Goal: Task Accomplishment & Management: Manage account settings

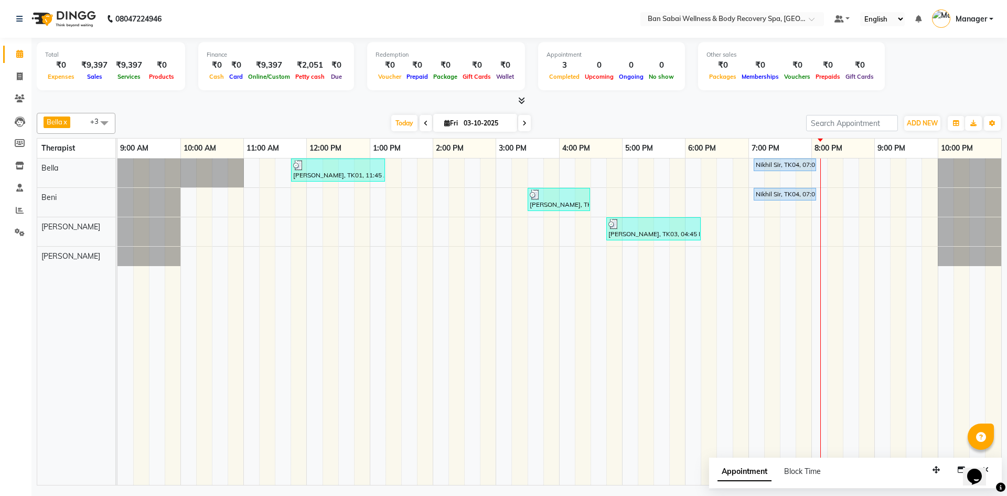
click at [523, 103] on icon at bounding box center [521, 101] width 7 height 8
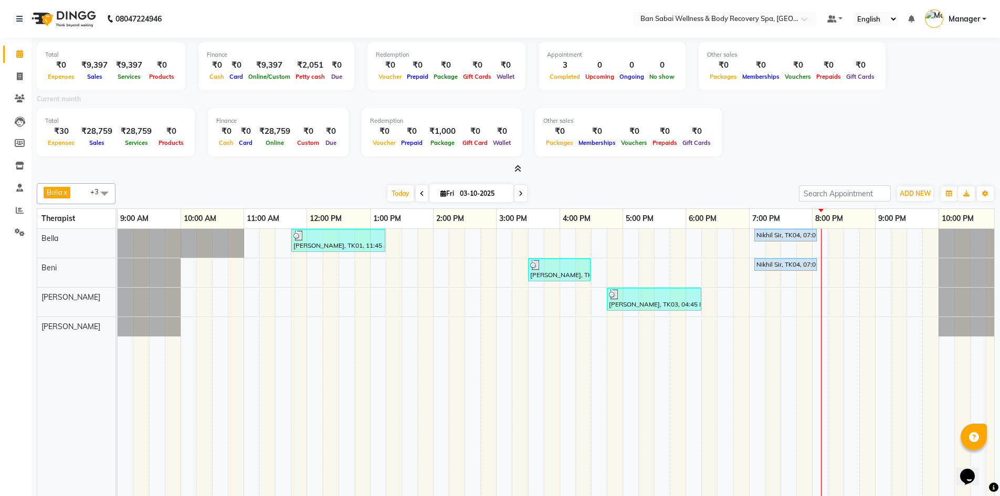
click at [517, 170] on icon at bounding box center [517, 169] width 7 height 8
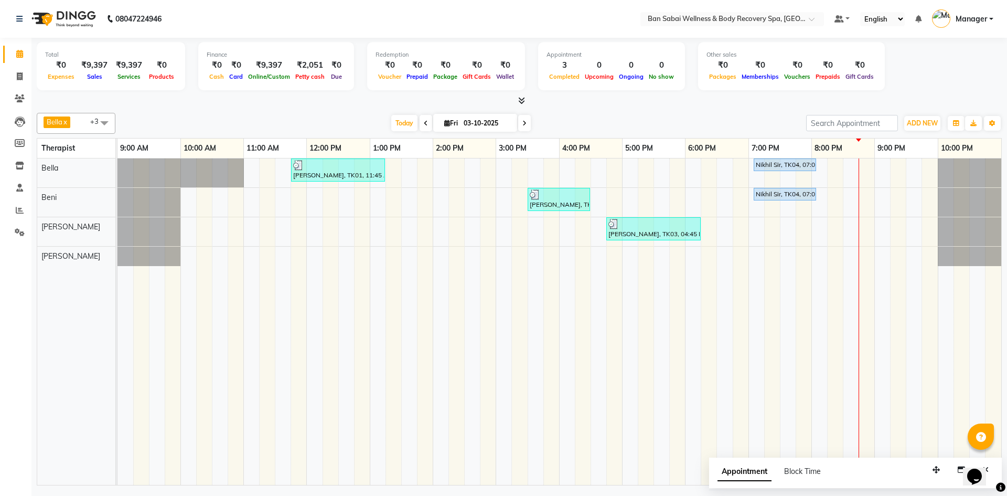
click at [739, 368] on td at bounding box center [741, 321] width 16 height 326
click at [860, 140] on div at bounding box center [858, 140] width 5 height 3
click at [521, 101] on icon at bounding box center [521, 101] width 7 height 8
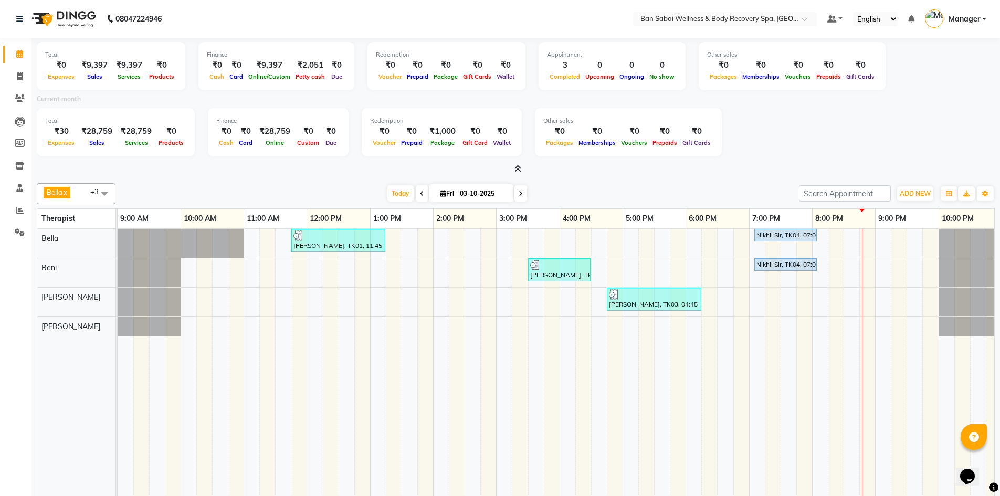
click at [519, 172] on icon at bounding box center [517, 169] width 7 height 8
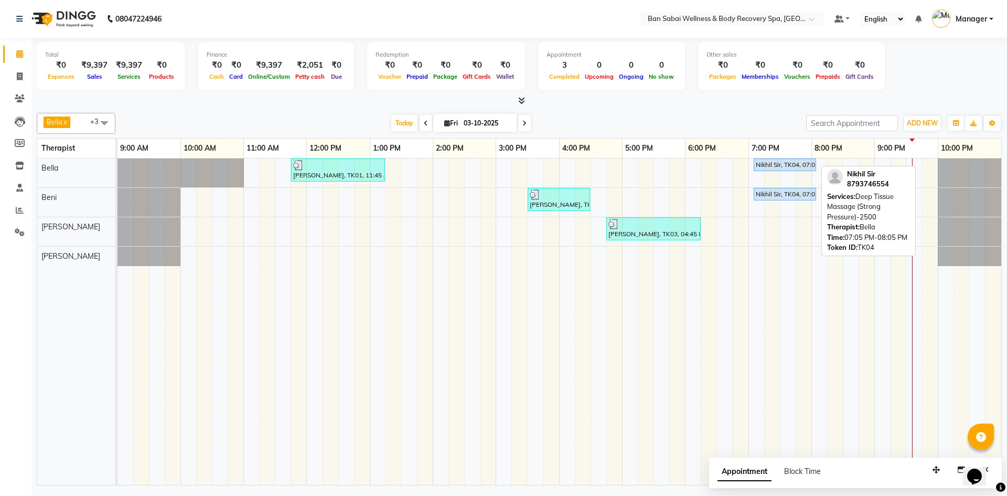
click at [785, 168] on div "Nikhil Sir, TK04, 07:05 PM-08:05 PM, Deep Tissue Massage (Strong Pressure)-2500" at bounding box center [785, 164] width 60 height 9
select select "5"
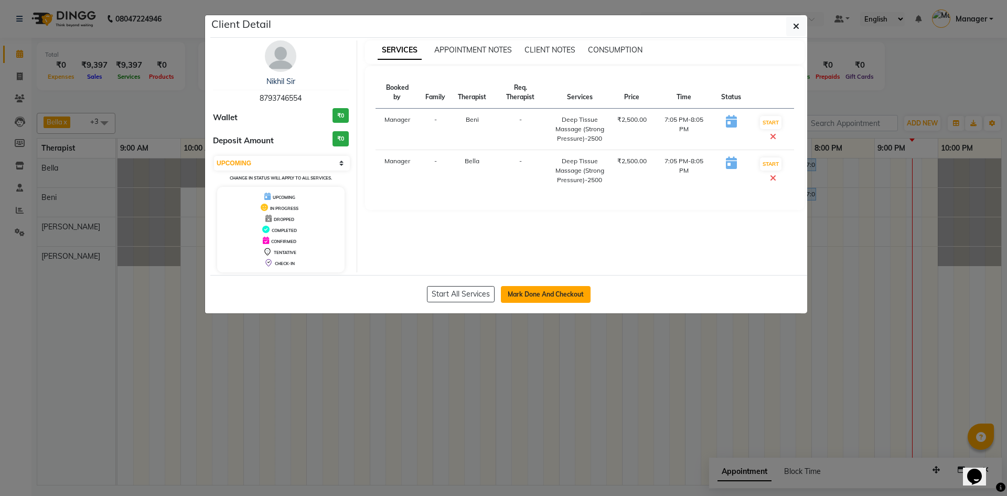
click at [517, 292] on button "Mark Done And Checkout" at bounding box center [546, 294] width 90 height 17
select select "8743"
select select "service"
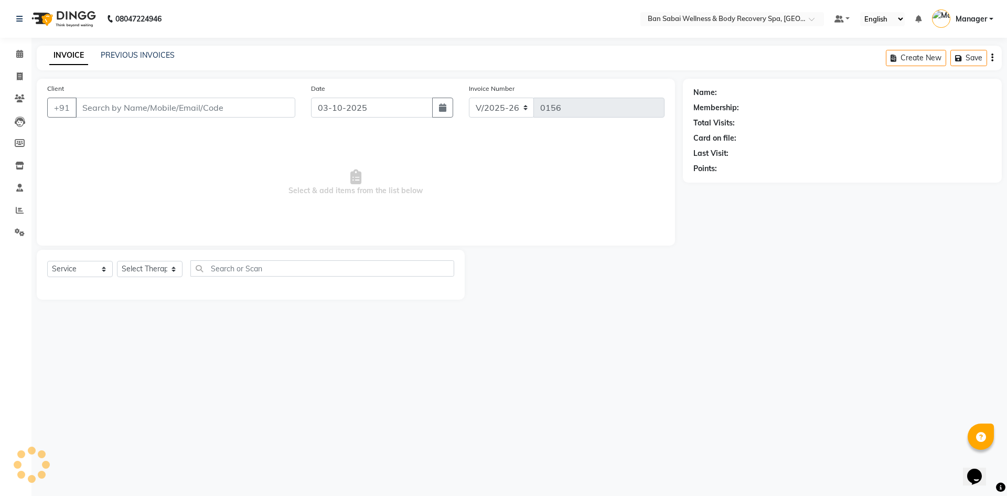
type input "8793746554"
select select "88797"
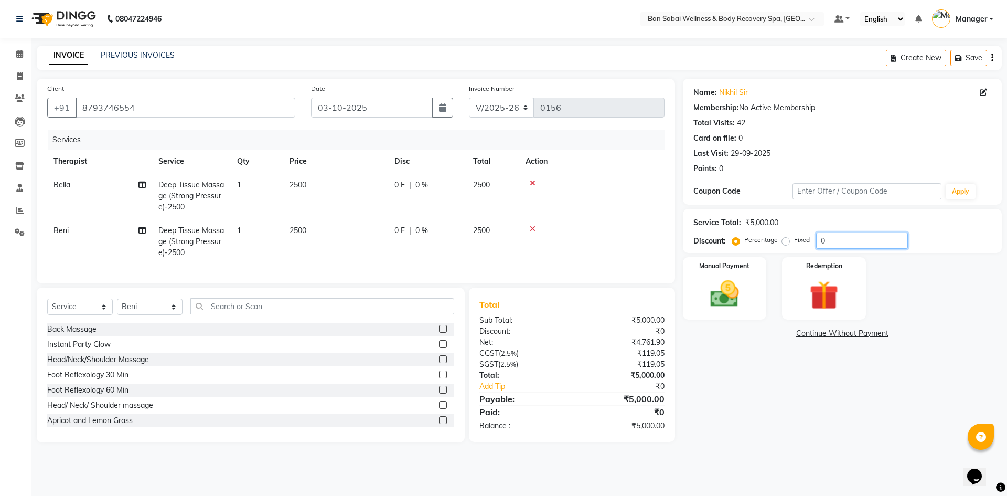
click at [818, 236] on input "0" at bounding box center [862, 240] width 92 height 16
type input "100"
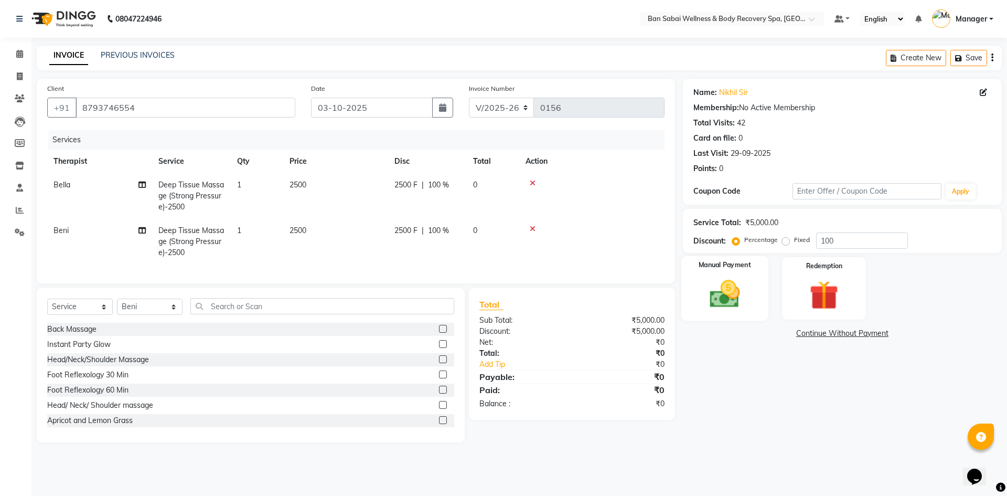
click at [762, 268] on div "Manual Payment" at bounding box center [724, 288] width 87 height 65
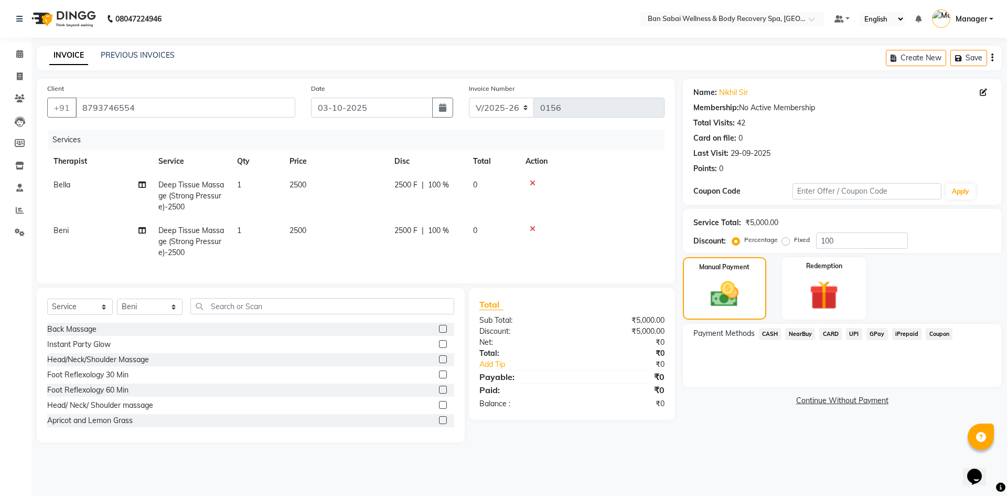
click at [946, 333] on span "Coupon" at bounding box center [939, 334] width 27 height 12
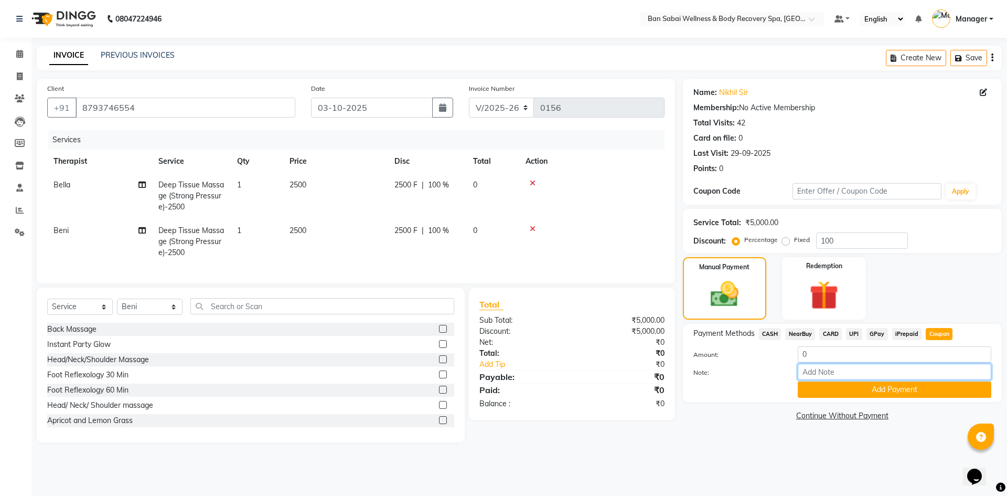
click at [875, 365] on input "Note:" at bounding box center [895, 372] width 194 height 16
type input "complimentary"
click at [824, 389] on button "Add Payment" at bounding box center [895, 389] width 194 height 16
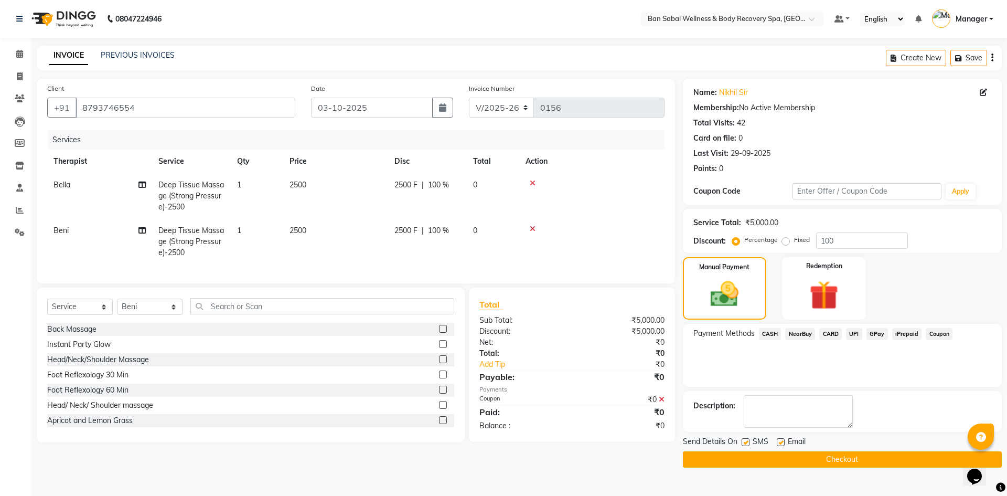
click at [864, 460] on button "Checkout" at bounding box center [842, 459] width 319 height 16
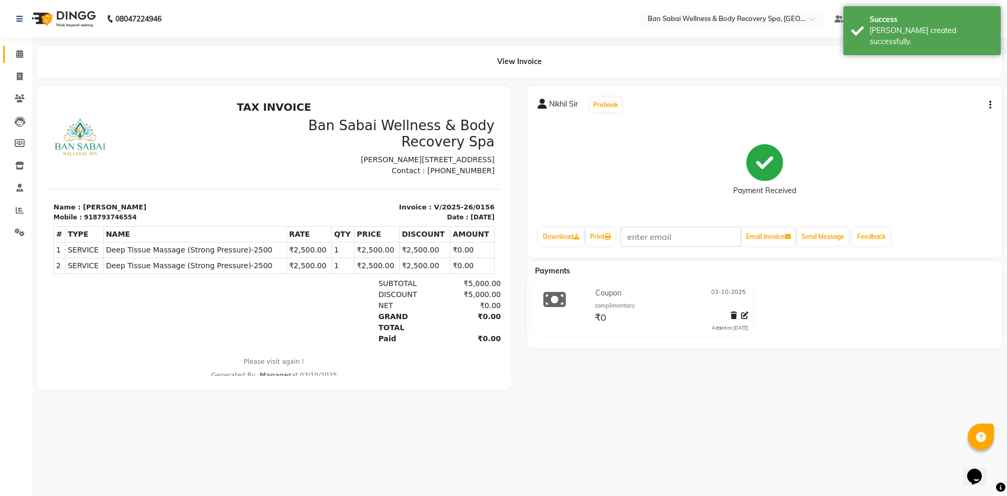
click at [21, 60] on link "Calendar" at bounding box center [15, 54] width 25 height 17
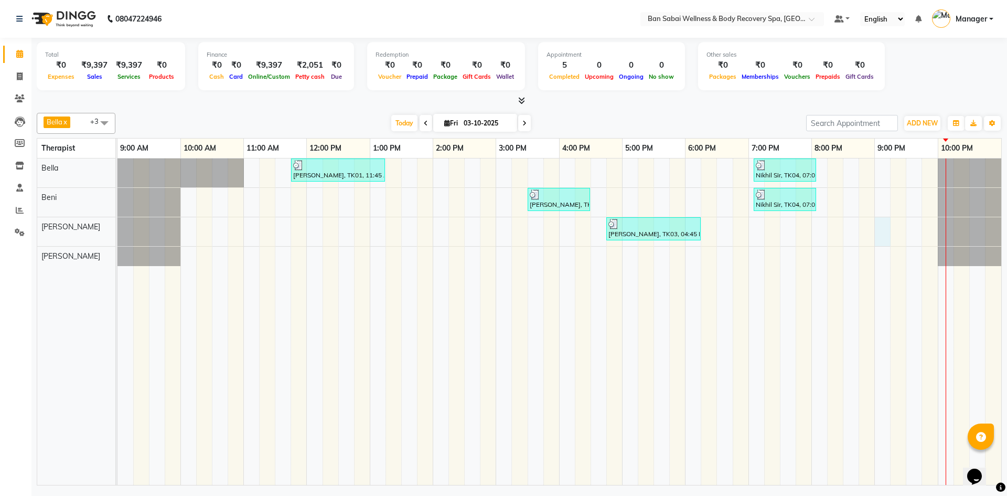
click at [885, 228] on div "[PERSON_NAME], TK01, 11:45 AM-01:15 PM, Deep Tissue Massage (Strong Pressure)-3…" at bounding box center [560, 321] width 884 height 326
select select "89080"
select select "tentative"
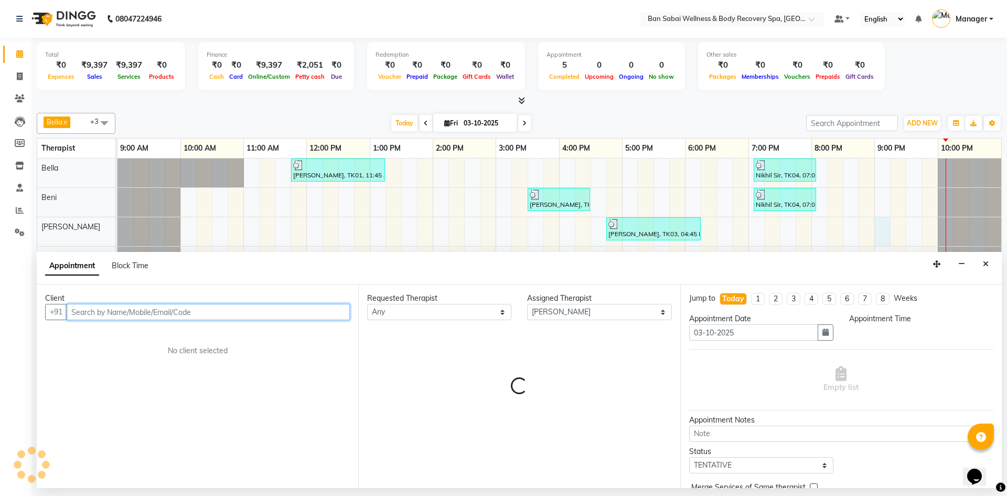
select select "1260"
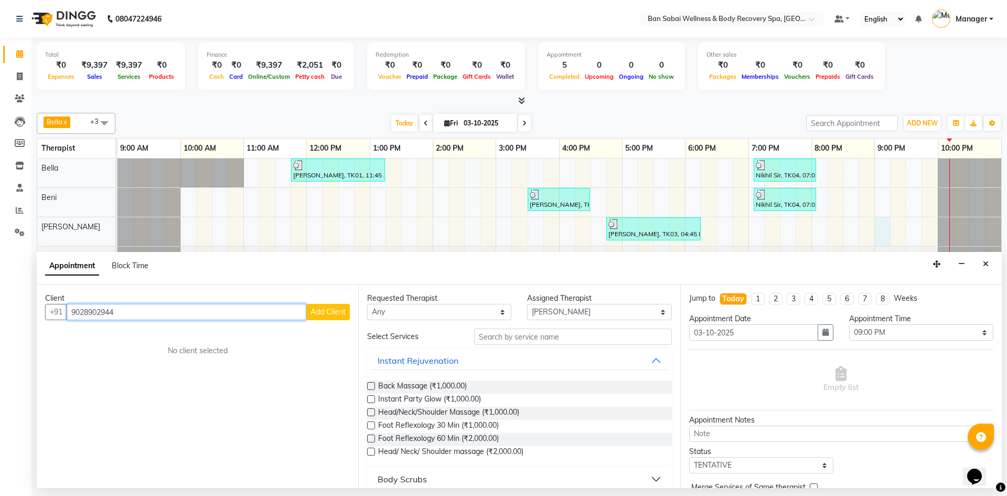
type input "9028902944"
click at [317, 311] on span "Add Client" at bounding box center [328, 311] width 35 height 9
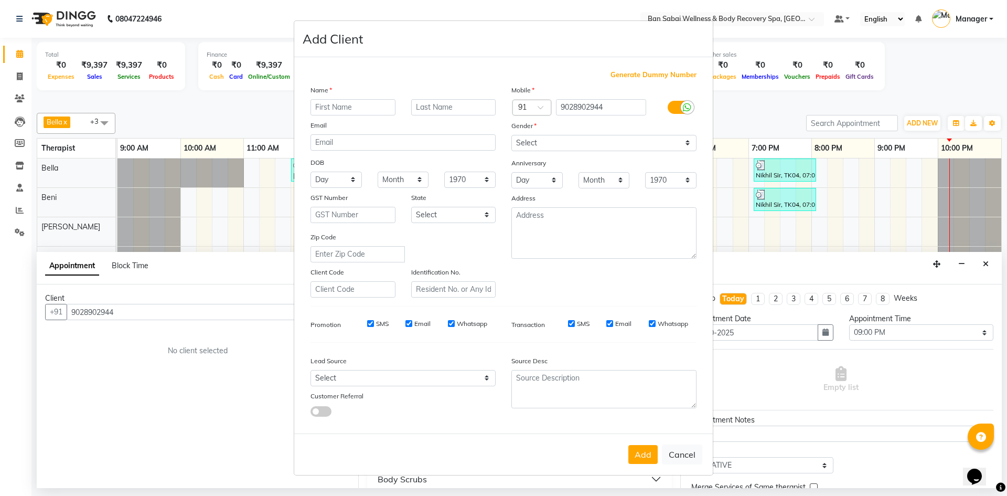
click at [335, 103] on input "text" at bounding box center [353, 107] width 85 height 16
type input "Nikhil"
type input "Dombe"
click at [523, 135] on div "Mobile Country Code × 91 9028902944 Gender Select [DEMOGRAPHIC_DATA] [DEMOGRAPH…" at bounding box center [604, 190] width 201 height 213
click at [528, 142] on select "Select [DEMOGRAPHIC_DATA] [DEMOGRAPHIC_DATA] Other Prefer Not To Say" at bounding box center [604, 143] width 185 height 16
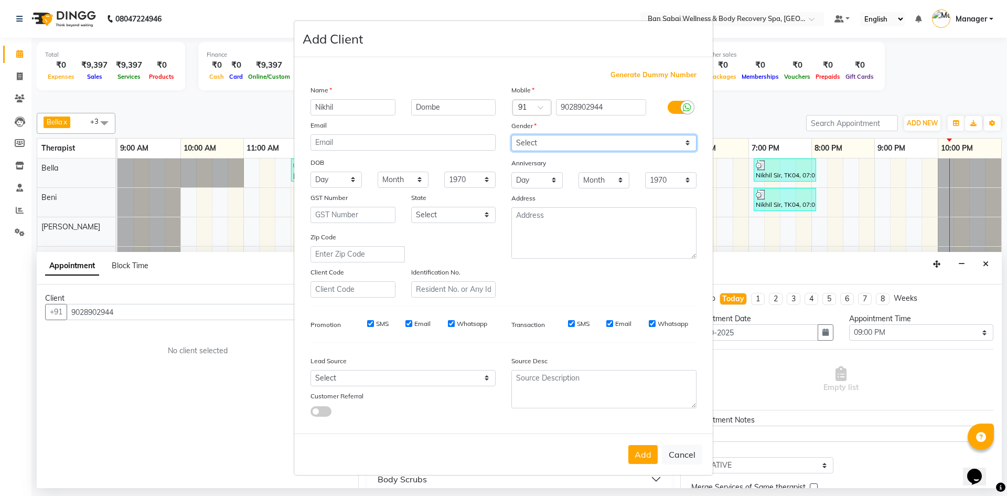
select select "[DEMOGRAPHIC_DATA]"
click at [512, 135] on select "Select [DEMOGRAPHIC_DATA] [DEMOGRAPHIC_DATA] Other Prefer Not To Say" at bounding box center [604, 143] width 185 height 16
click at [370, 326] on input "SMS" at bounding box center [370, 323] width 7 height 7
checkbox input "false"
drag, startPoint x: 409, startPoint y: 324, endPoint x: 422, endPoint y: 324, distance: 13.1
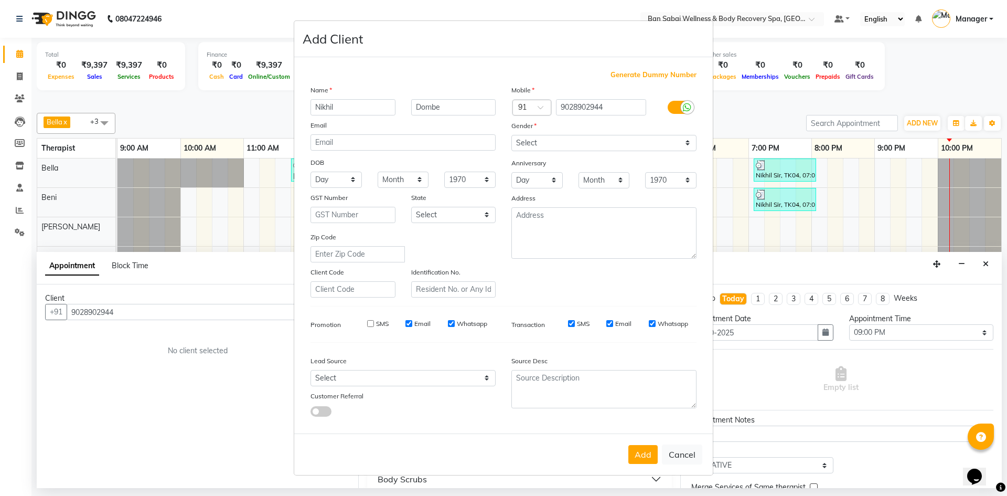
click at [409, 324] on input "Email" at bounding box center [409, 323] width 7 height 7
checkbox input "false"
click at [451, 325] on input "Whatsapp" at bounding box center [451, 323] width 7 height 7
checkbox input "false"
click at [447, 376] on select "Select Walk-in Referral Internet Friend Word of Mouth Advertisement Facebook Ju…" at bounding box center [403, 378] width 185 height 16
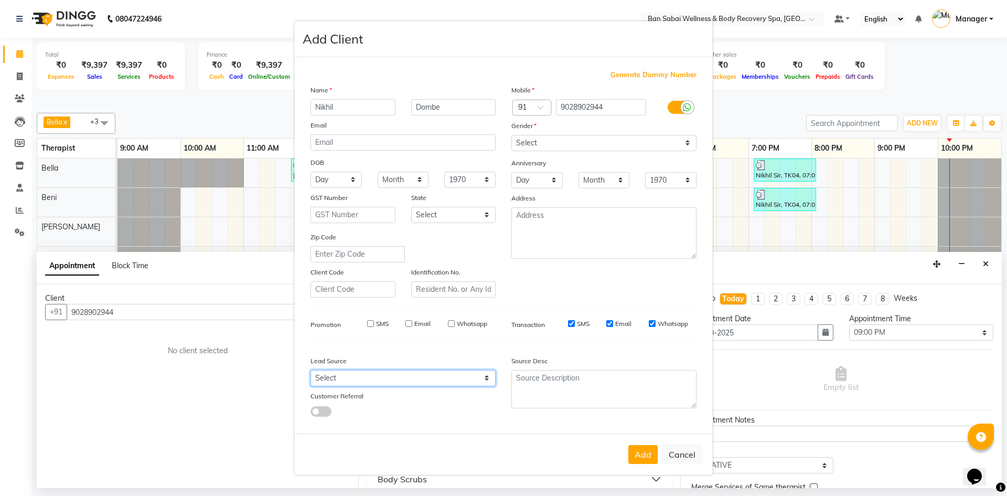
select select "56642"
click at [311, 370] on select "Select Walk-in Referral Internet Friend Word of Mouth Advertisement Facebook Ju…" at bounding box center [403, 378] width 185 height 16
click at [642, 450] on button "Add" at bounding box center [643, 454] width 29 height 19
select select
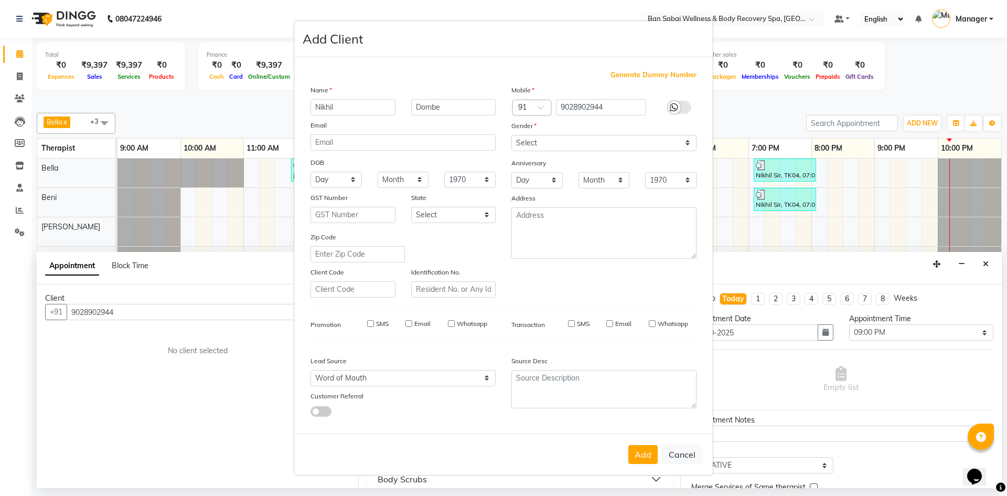
select select
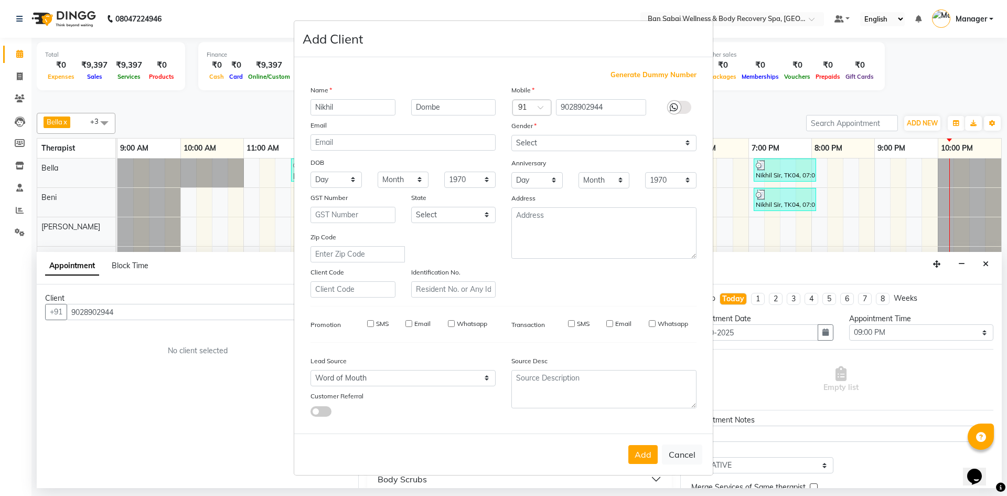
checkbox input "false"
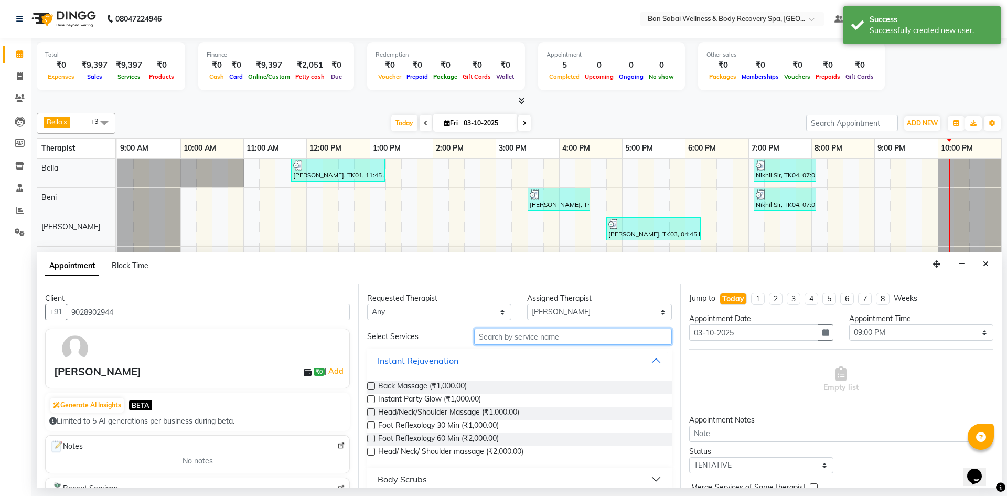
click at [526, 337] on input "text" at bounding box center [573, 336] width 198 height 16
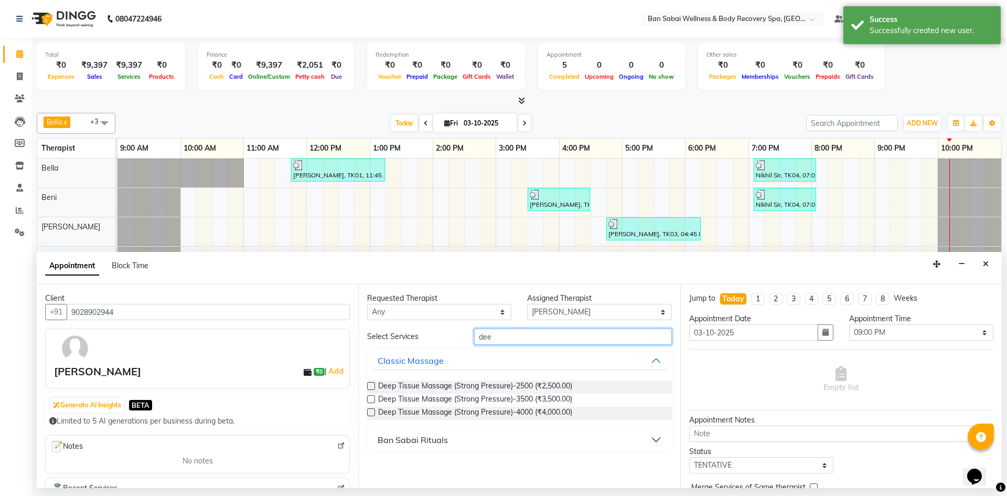
type input "dee"
click at [371, 385] on label at bounding box center [371, 386] width 8 height 8
click at [371, 385] on input "checkbox" at bounding box center [370, 387] width 7 height 7
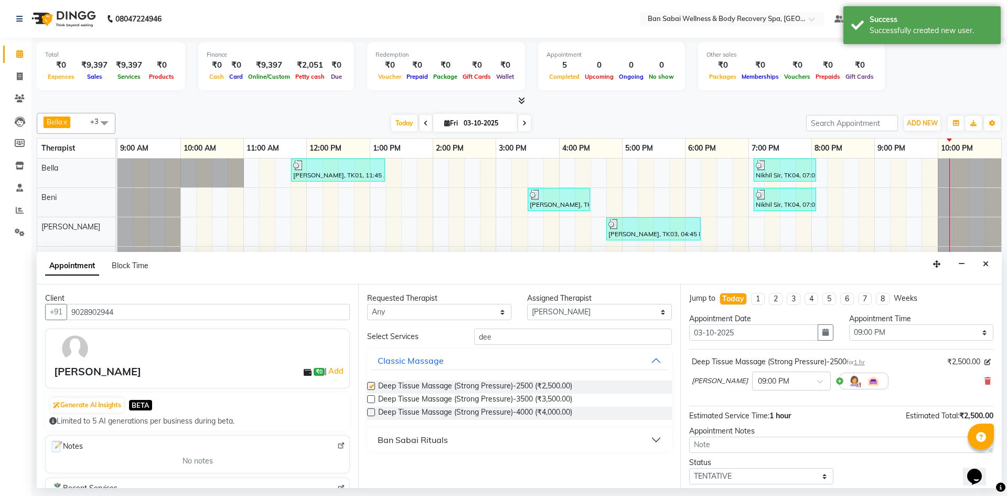
checkbox input "false"
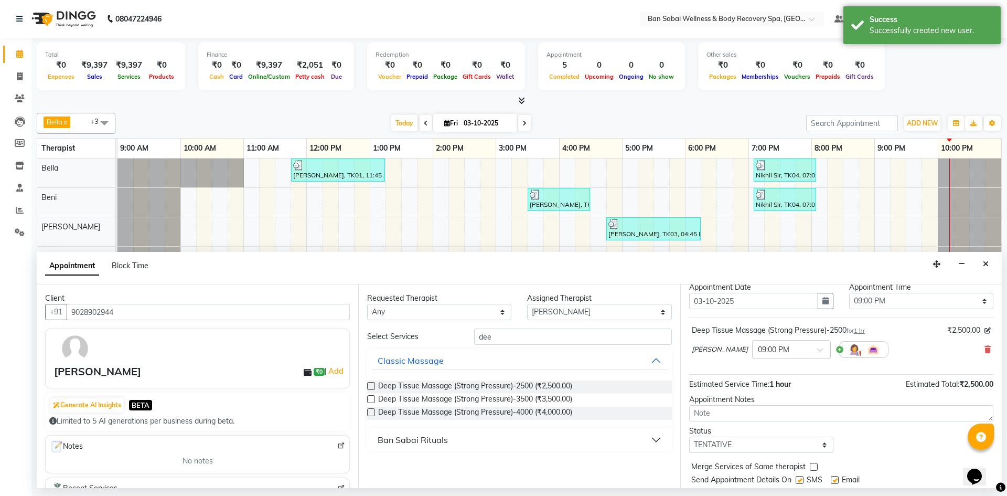
scroll to position [62, 0]
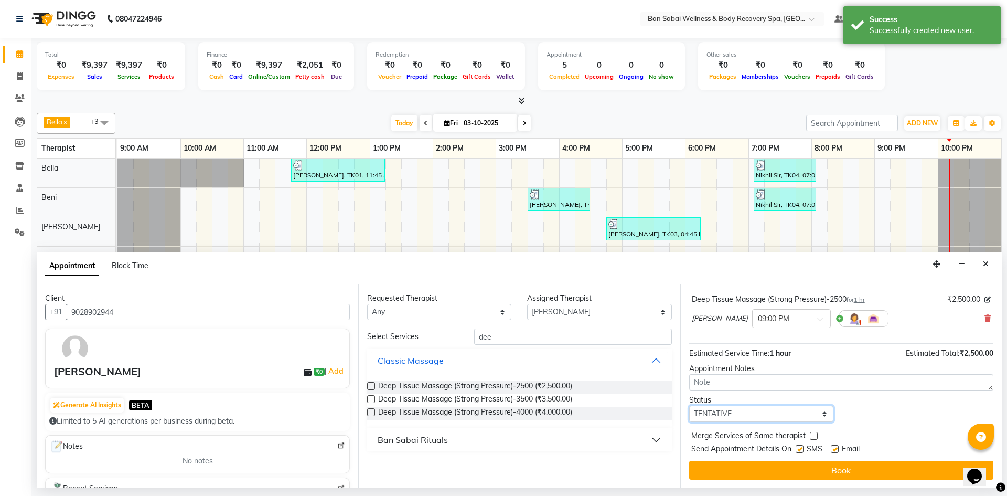
click at [711, 419] on select "Select TENTATIVE CONFIRM CHECK-IN UPCOMING" at bounding box center [761, 414] width 144 height 16
select select "check-in"
click at [689, 406] on select "Select TENTATIVE CONFIRM CHECK-IN UPCOMING" at bounding box center [761, 414] width 144 height 16
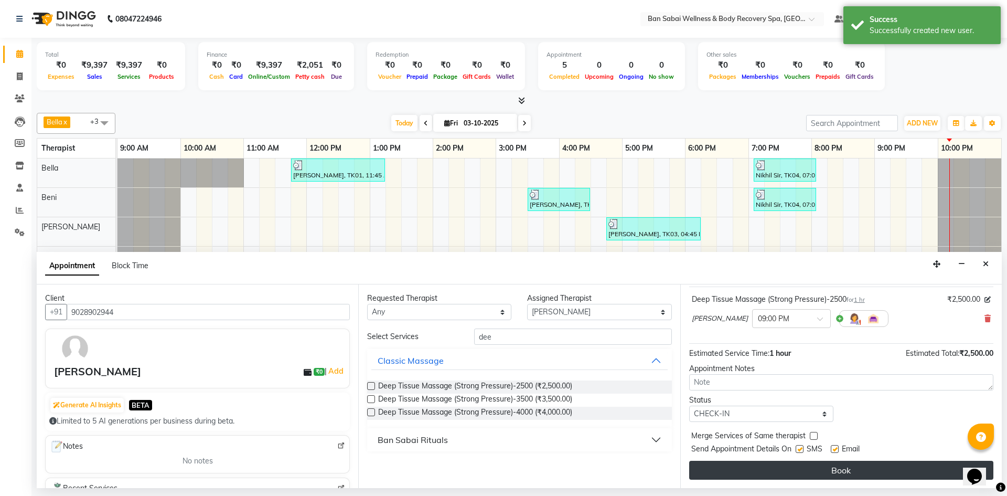
click at [794, 473] on button "Book" at bounding box center [841, 470] width 304 height 19
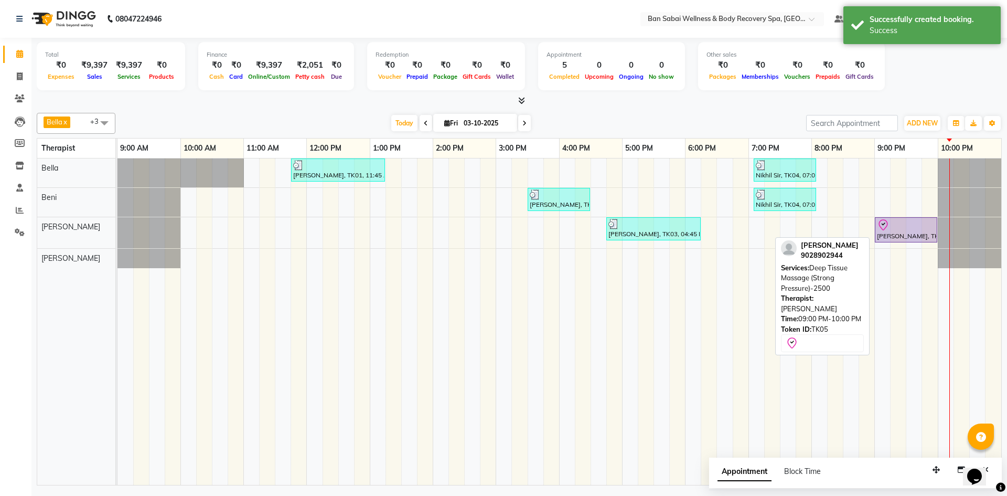
click at [889, 220] on icon at bounding box center [883, 225] width 13 height 13
select select "8"
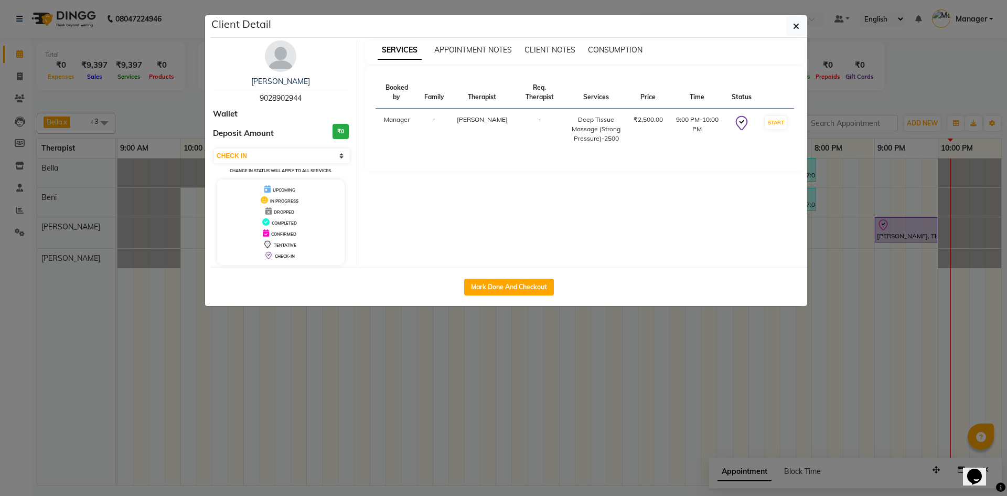
click at [543, 330] on ngb-modal-window "Client Detail [PERSON_NAME] 9028902944 Wallet Deposit Amount ₹0 Select IN SERVI…" at bounding box center [503, 248] width 1007 height 496
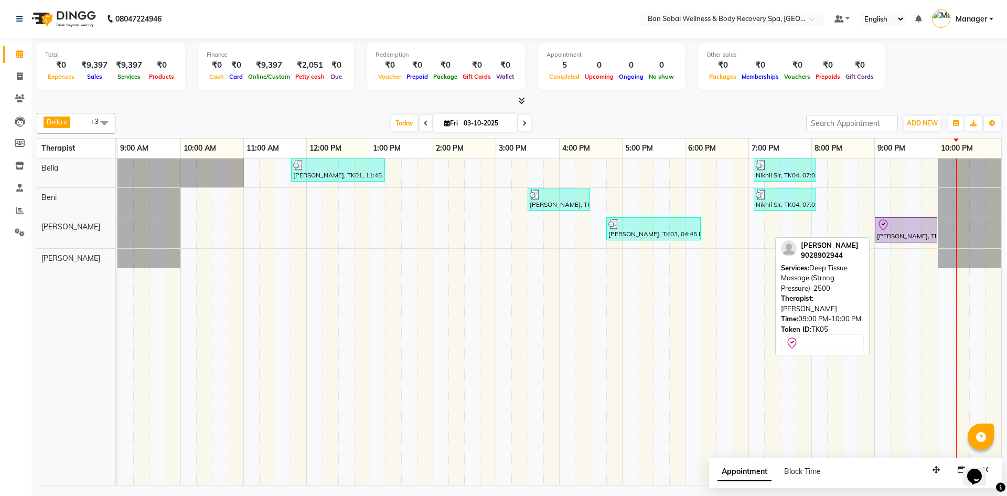
click at [891, 230] on div at bounding box center [906, 225] width 58 height 13
select select "8"
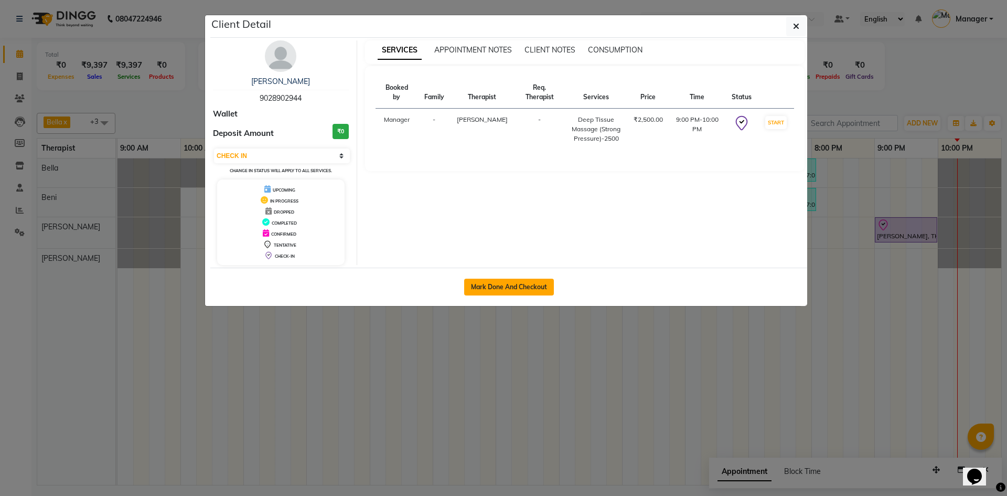
click at [524, 282] on button "Mark Done And Checkout" at bounding box center [509, 287] width 90 height 17
select select "8743"
select select "service"
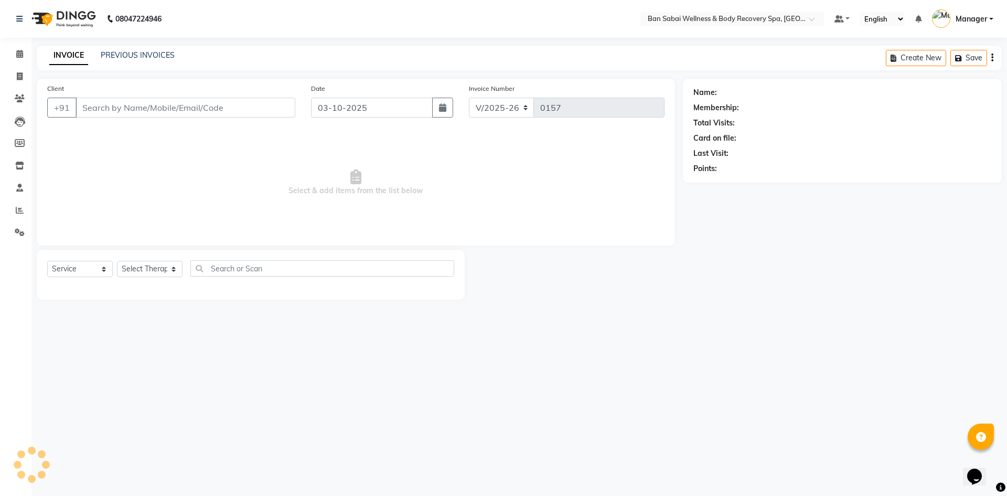
select select "3"
type input "9028902944"
select select "89080"
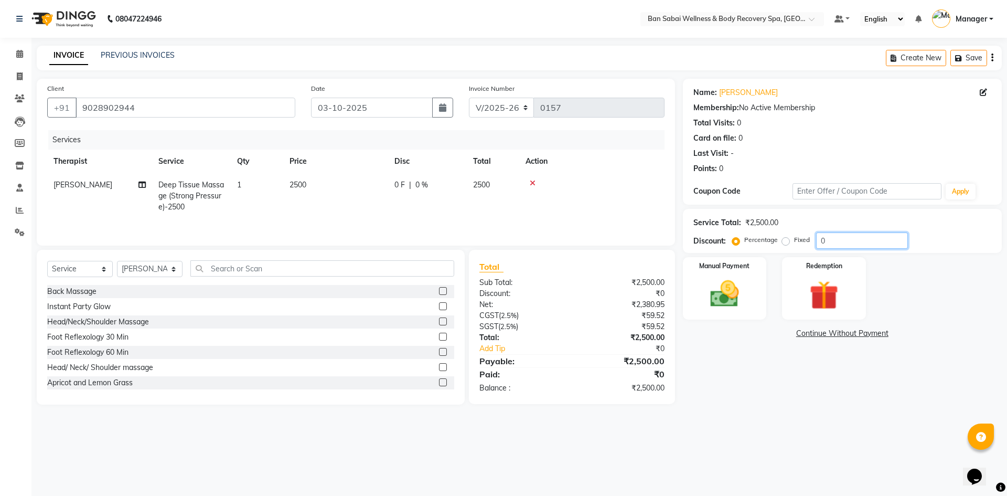
drag, startPoint x: 824, startPoint y: 241, endPoint x: 814, endPoint y: 241, distance: 10.0
click at [814, 241] on div "Percentage Fixed 0" at bounding box center [822, 240] width 174 height 16
type input "12"
click at [745, 284] on img at bounding box center [724, 294] width 49 height 35
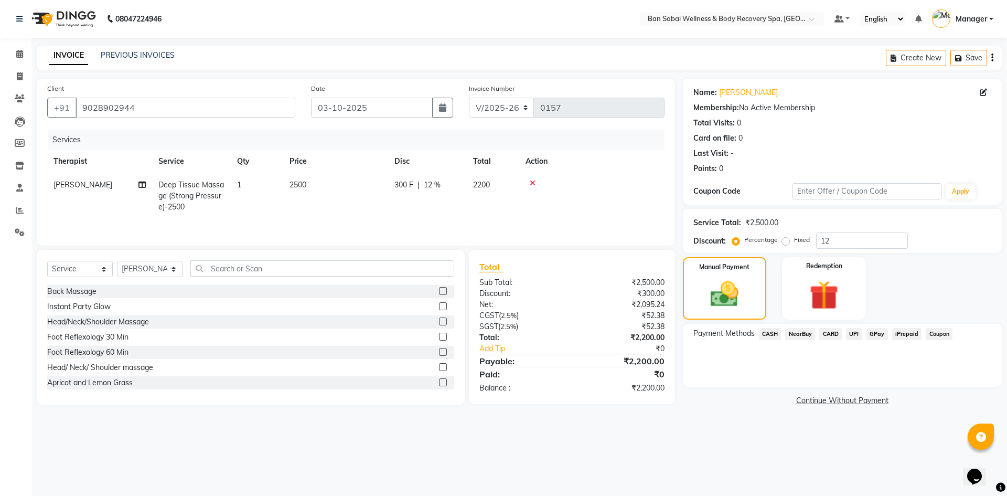
click at [875, 331] on span "GPay" at bounding box center [878, 334] width 22 height 12
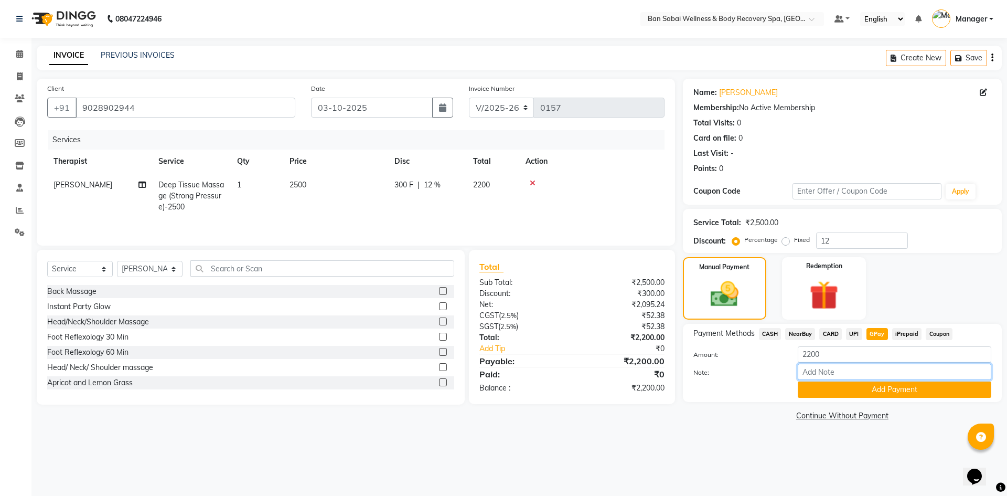
click at [879, 370] on input "Note:" at bounding box center [895, 372] width 194 height 16
type input "kalyani nagar scanner"
click at [852, 391] on button "Add Payment" at bounding box center [895, 389] width 194 height 16
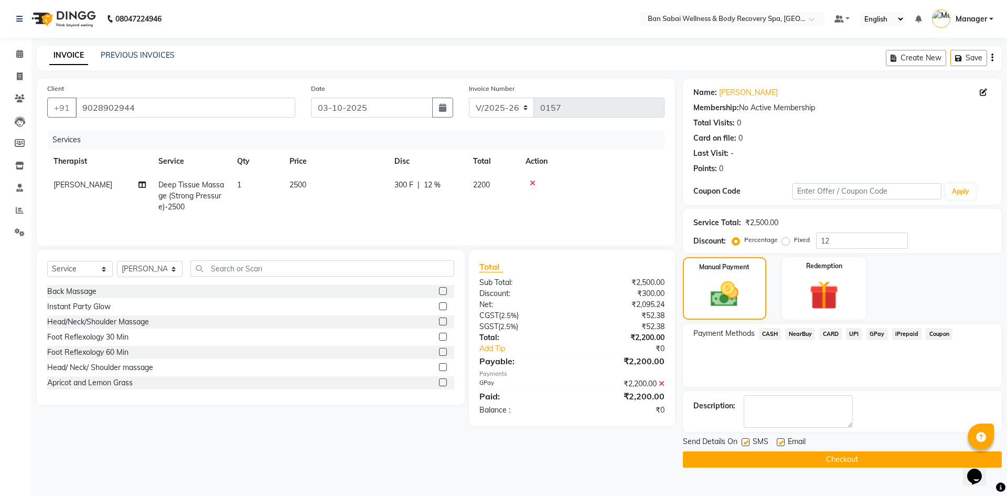
click at [850, 460] on button "Checkout" at bounding box center [842, 459] width 319 height 16
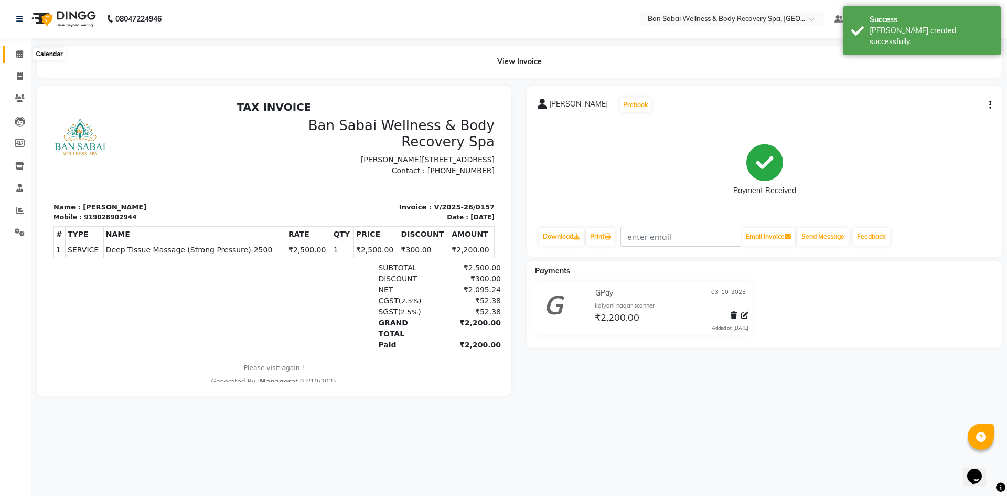
click at [24, 57] on span at bounding box center [19, 54] width 18 height 12
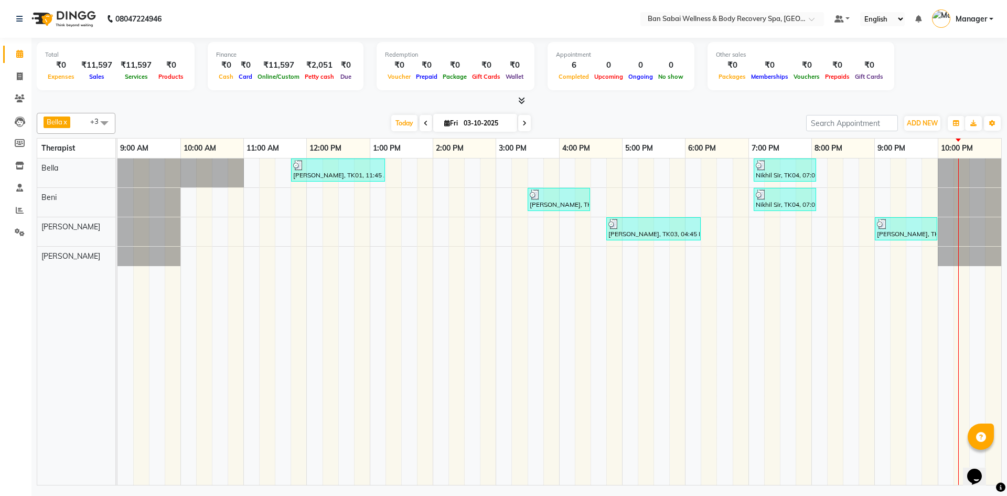
click at [521, 101] on icon at bounding box center [521, 101] width 7 height 8
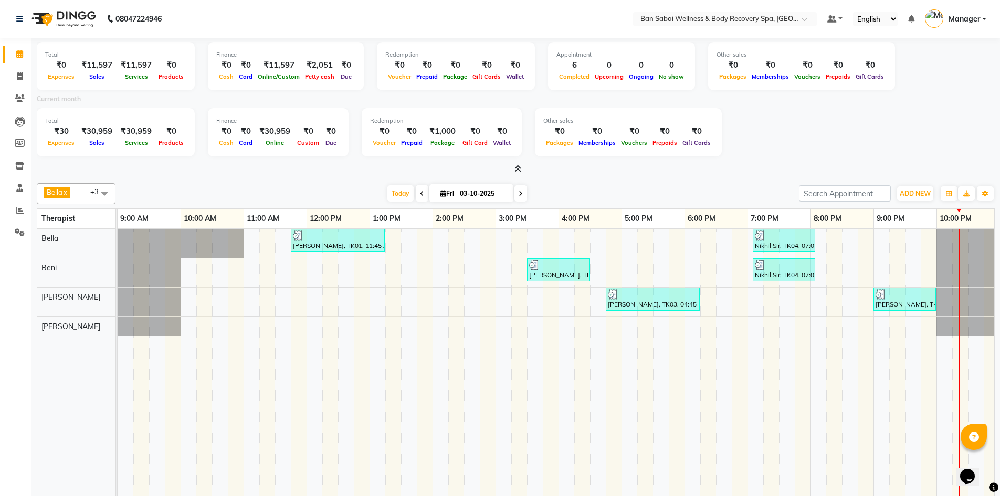
click at [515, 168] on icon at bounding box center [517, 169] width 7 height 8
